Goal: Navigation & Orientation: Find specific page/section

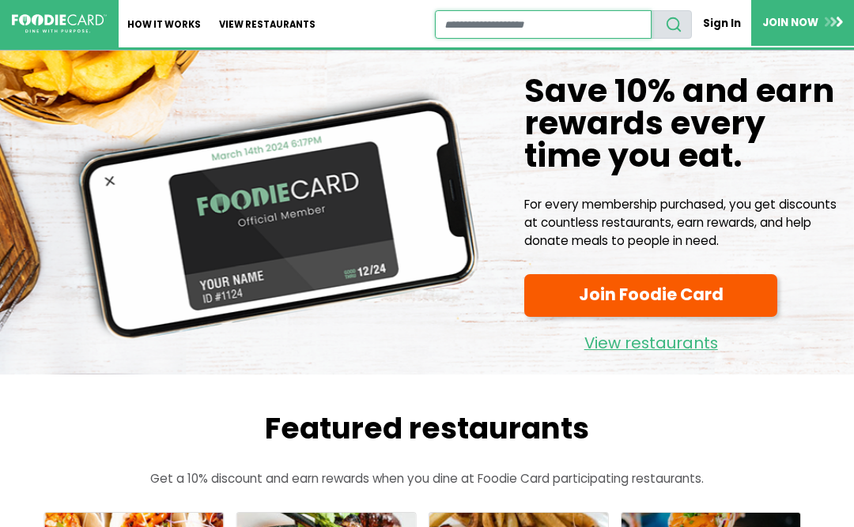
click at [550, 33] on input "restaurant search" at bounding box center [543, 24] width 217 height 28
type input "*****"
click at [673, 24] on button "search" at bounding box center [671, 24] width 41 height 28
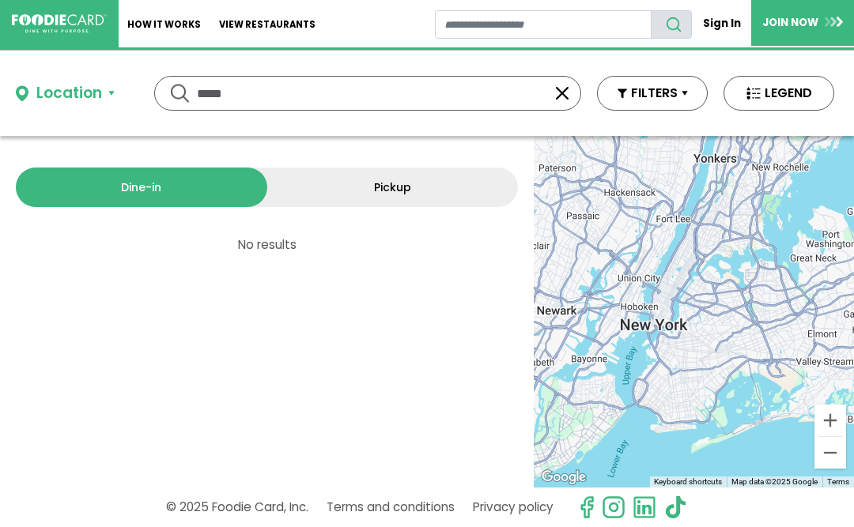
click at [438, 182] on link "Pickup" at bounding box center [392, 188] width 251 height 40
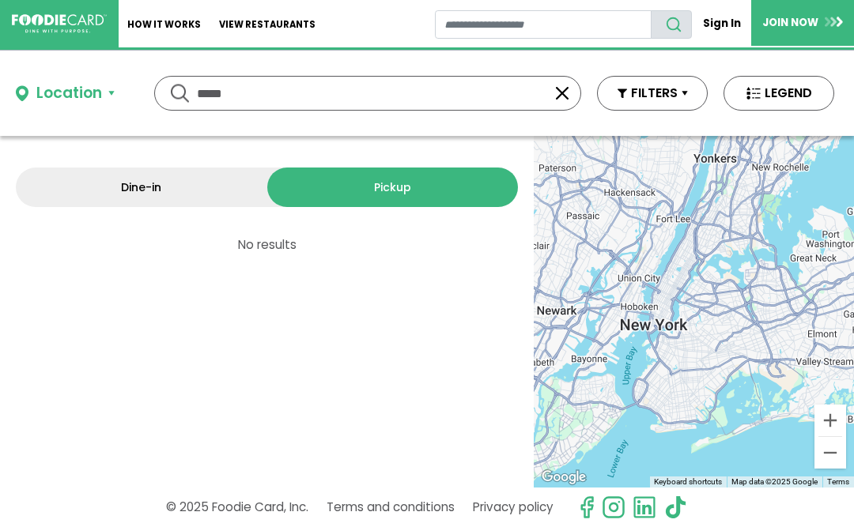
click at [97, 190] on link "Dine-in" at bounding box center [141, 188] width 251 height 40
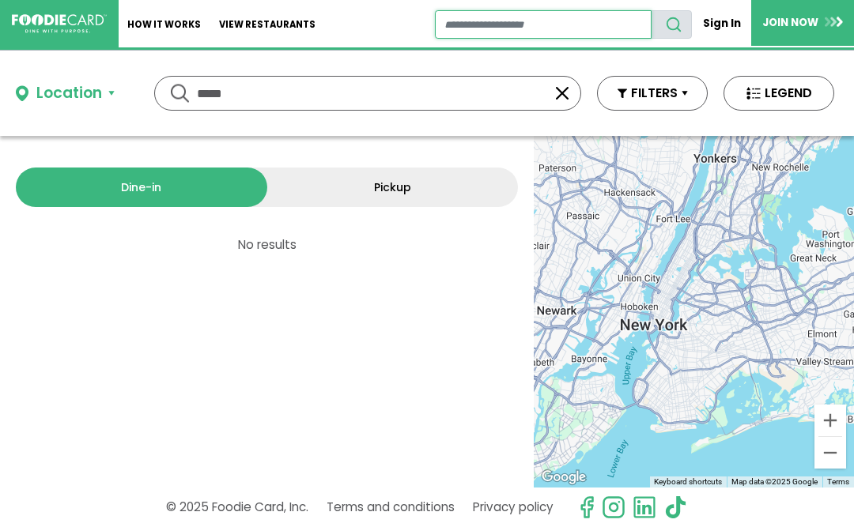
click at [568, 26] on input "restaurant search" at bounding box center [543, 24] width 217 height 28
type input "**********"
click at [673, 24] on button "search" at bounding box center [671, 24] width 41 height 28
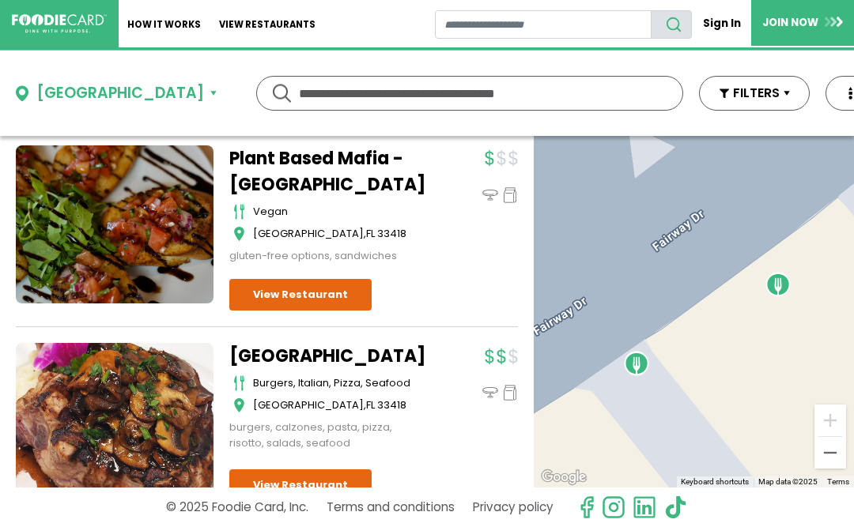
scroll to position [130, 0]
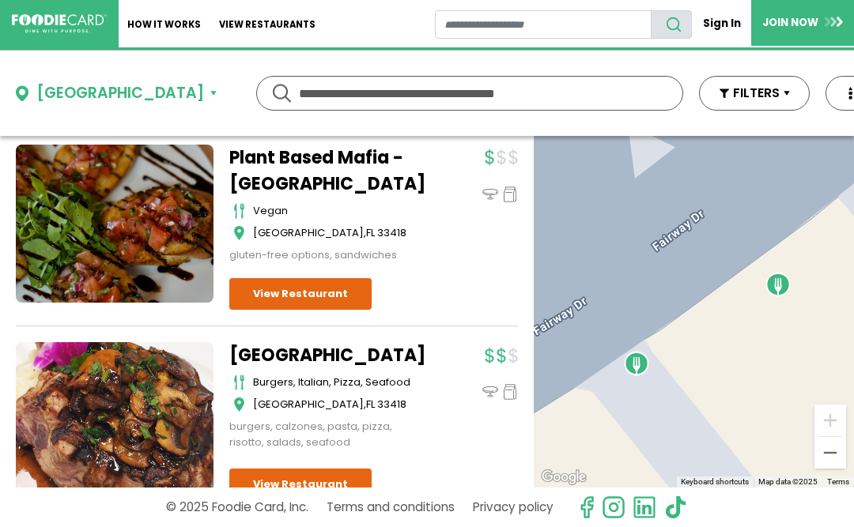
click at [301, 299] on link "View Restaurant" at bounding box center [300, 294] width 142 height 32
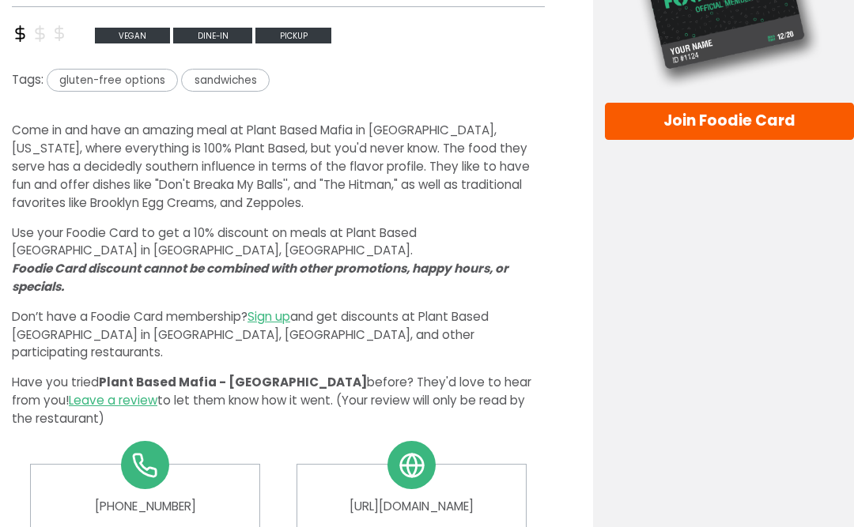
scroll to position [419, 0]
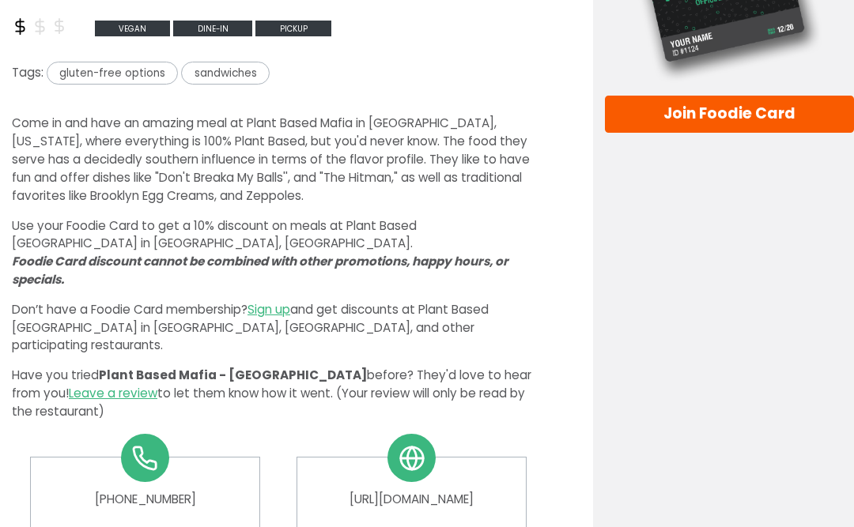
click at [278, 302] on link "Sign up" at bounding box center [269, 310] width 43 height 17
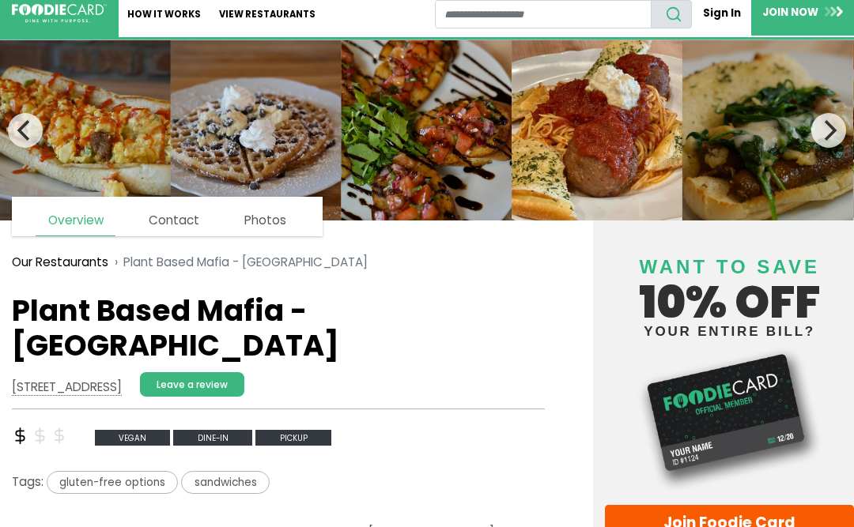
scroll to position [0, 0]
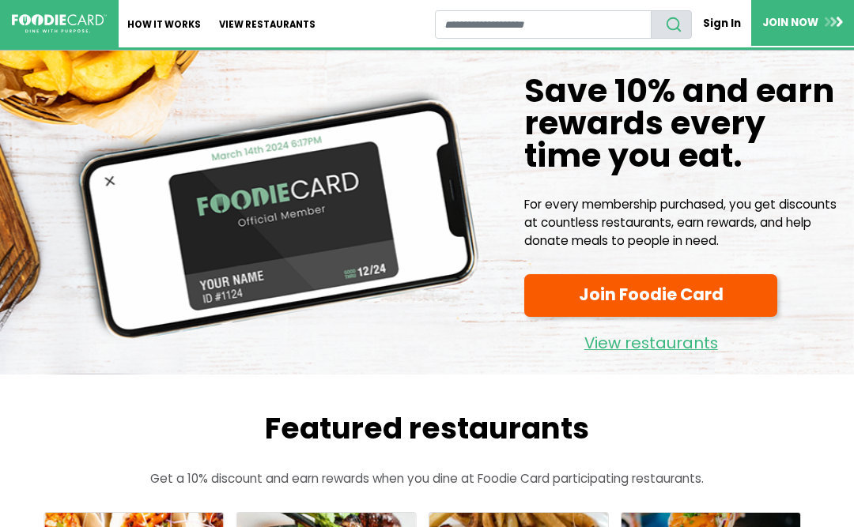
click at [676, 338] on link "View restaurants" at bounding box center [650, 340] width 253 height 34
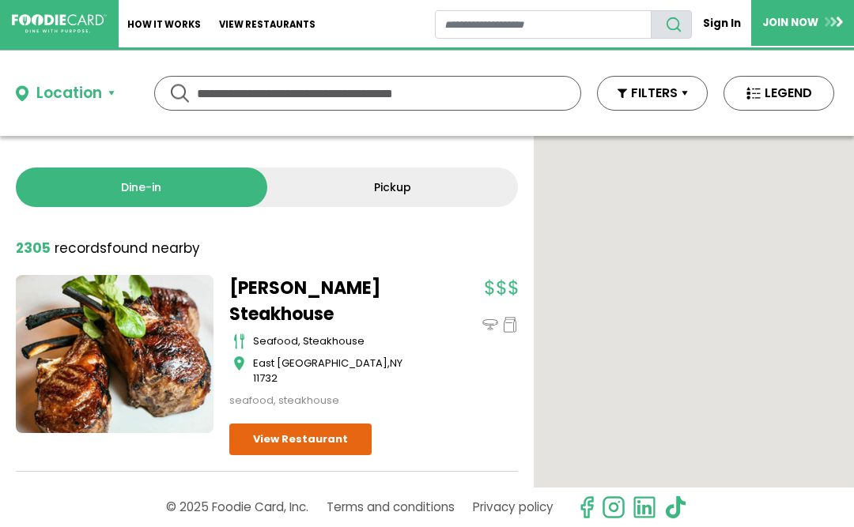
click at [241, 94] on input "text" at bounding box center [368, 93] width 342 height 33
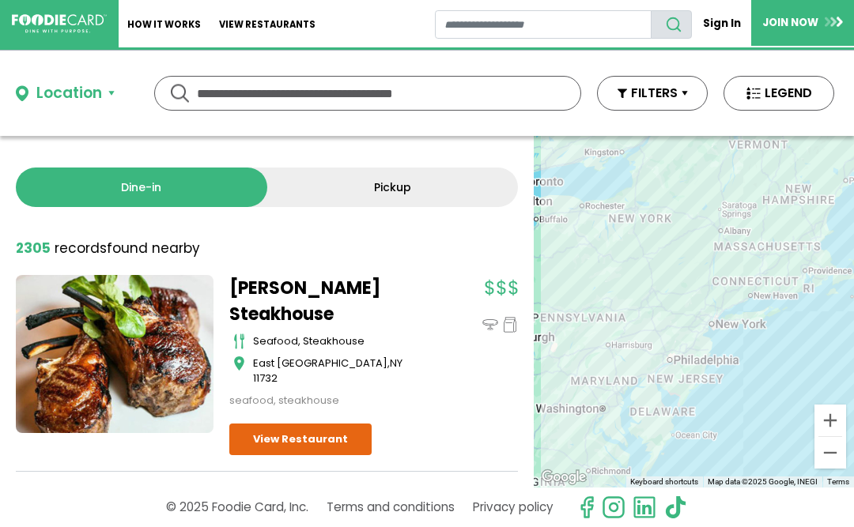
click at [54, 101] on div "Location" at bounding box center [69, 93] width 66 height 23
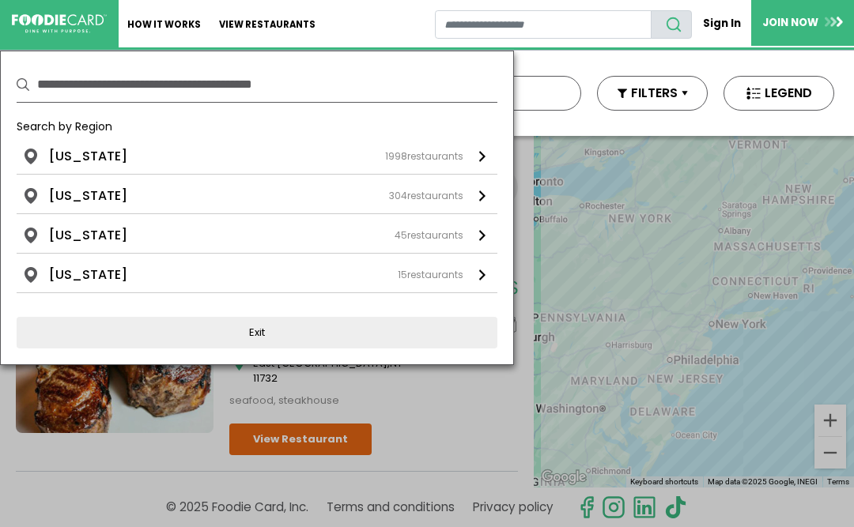
click at [74, 237] on li "[US_STATE]" at bounding box center [88, 235] width 78 height 19
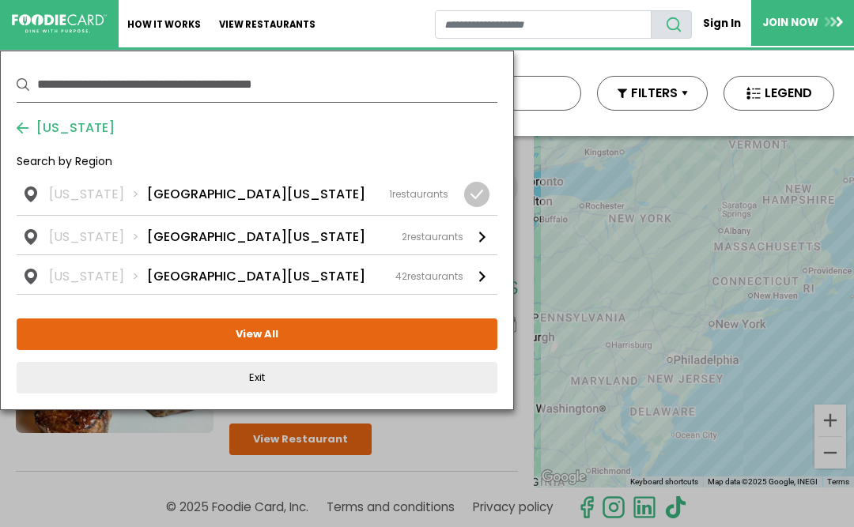
click at [147, 282] on li "[GEOGRAPHIC_DATA][US_STATE]" at bounding box center [256, 276] width 218 height 19
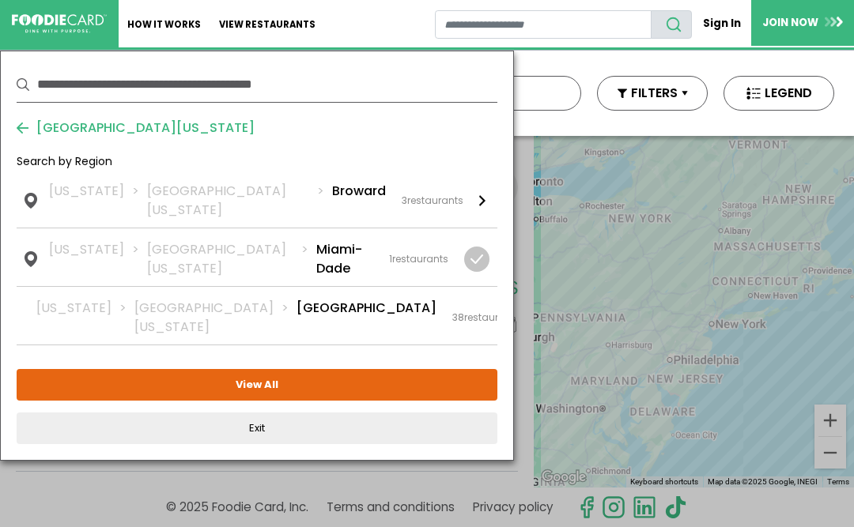
click at [297, 299] on li "Palm Beach" at bounding box center [367, 318] width 140 height 38
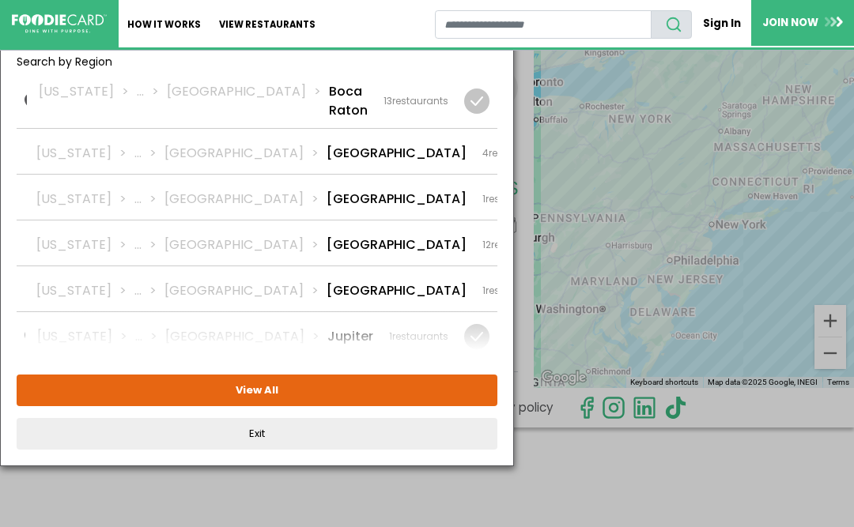
scroll to position [103, 0]
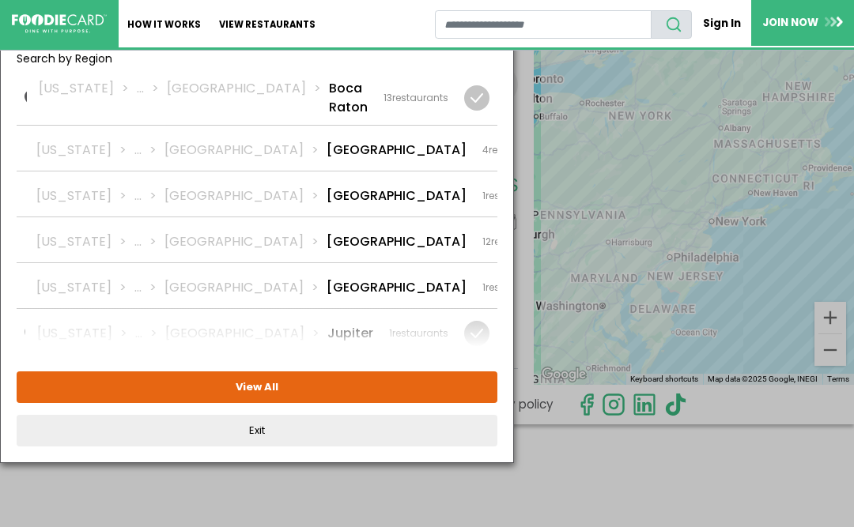
click at [245, 383] on button "View All" at bounding box center [257, 388] width 481 height 32
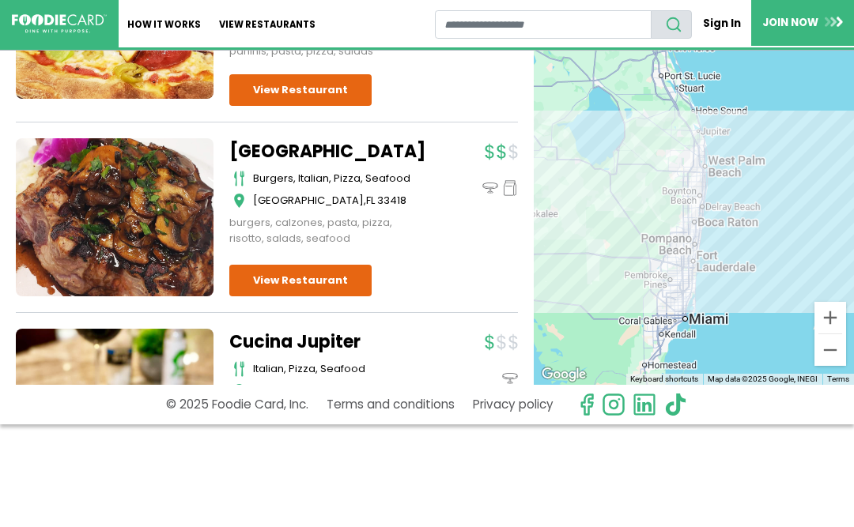
scroll to position [5716, 0]
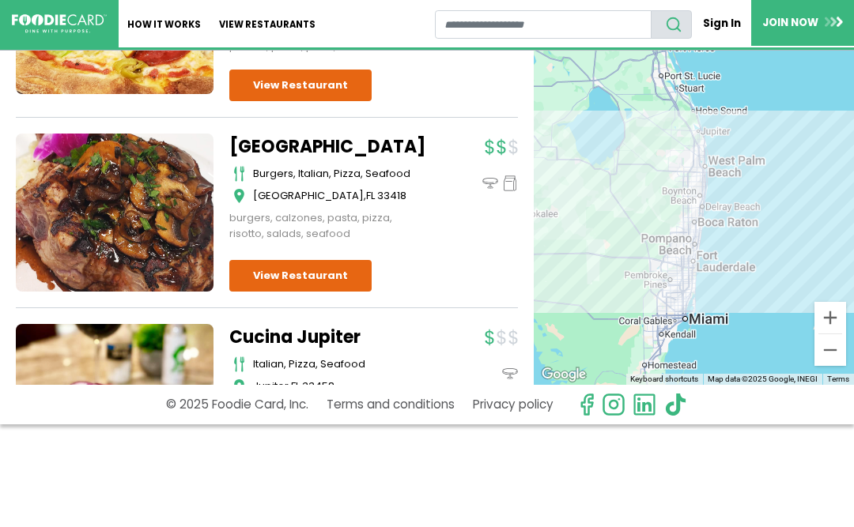
click at [272, 260] on link "View Restaurant" at bounding box center [300, 276] width 142 height 32
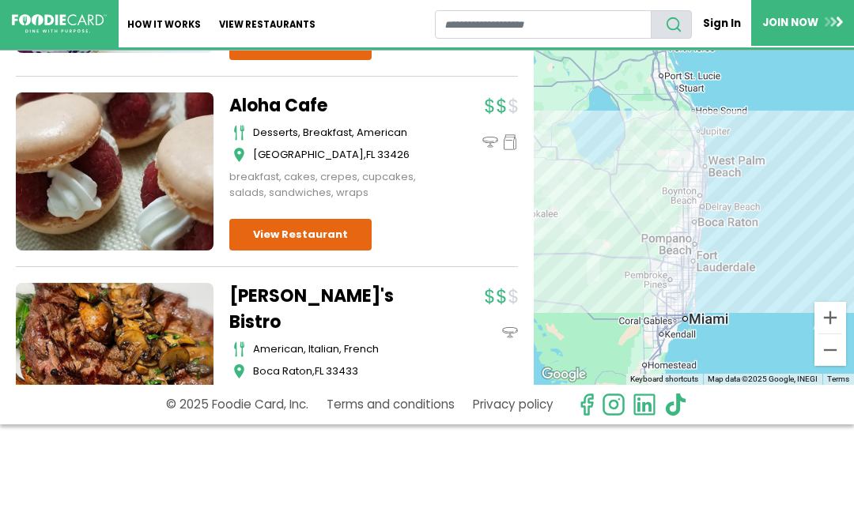
scroll to position [7365, 0]
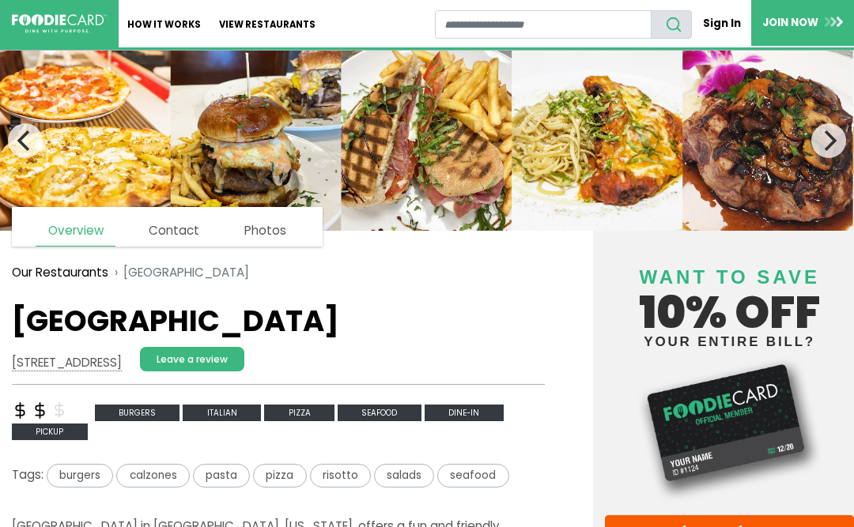
click at [259, 227] on link "Photos" at bounding box center [265, 231] width 66 height 30
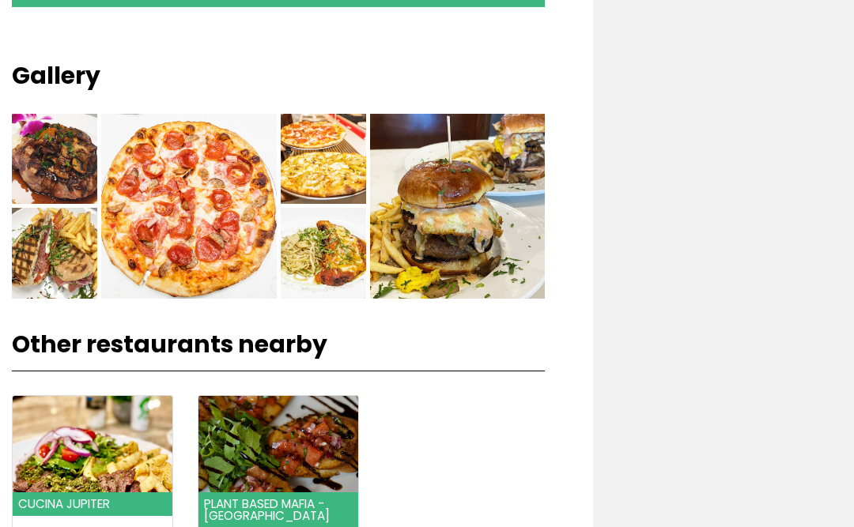
scroll to position [1068, 0]
